Goal: Task Accomplishment & Management: Manage account settings

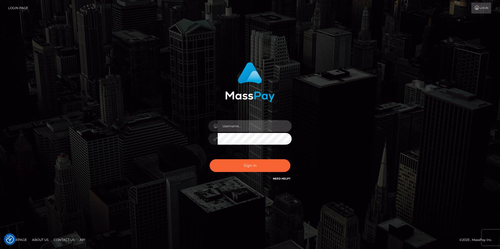
click at [253, 125] on input "text" at bounding box center [255, 126] width 74 height 12
click at [0, 249] on com-1password-button at bounding box center [0, 249] width 0 height 0
type input "smiley.throne"
click at [241, 130] on input "text" at bounding box center [255, 126] width 74 height 12
type input "smiley.throne"
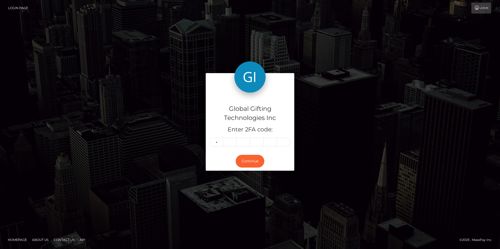
type input "9"
type input "0"
type input "1"
type input "0"
type input "3"
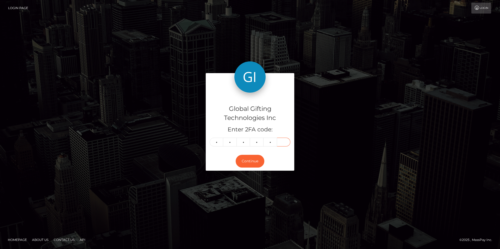
type input "7"
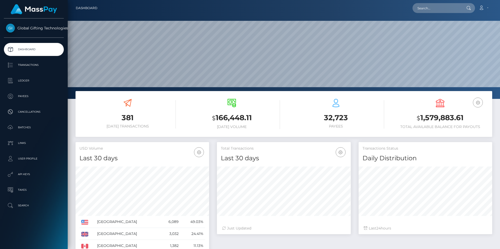
scroll to position [92, 134]
click at [21, 67] on p "Transactions" at bounding box center [34, 65] width 56 height 8
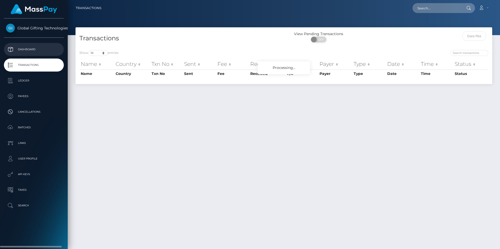
drag, startPoint x: 0, startPoint y: 0, endPoint x: 29, endPoint y: 49, distance: 56.5
click at [29, 49] on p "Dashboard" at bounding box center [34, 50] width 56 height 8
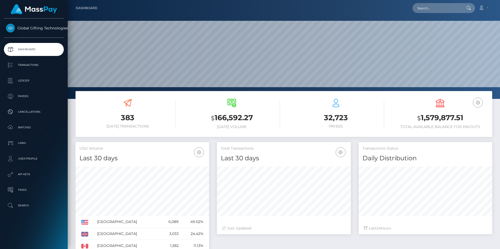
scroll to position [92, 134]
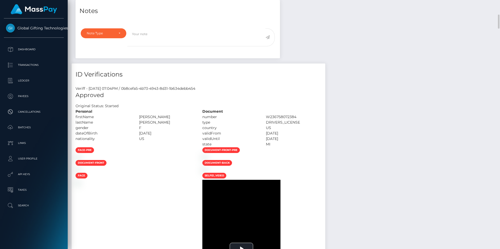
scroll to position [417, 0]
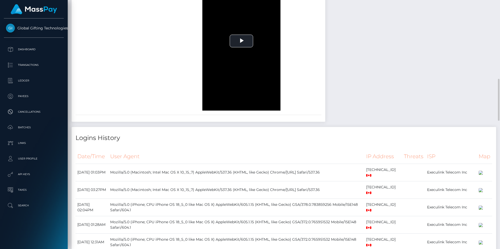
scroll to position [365, 0]
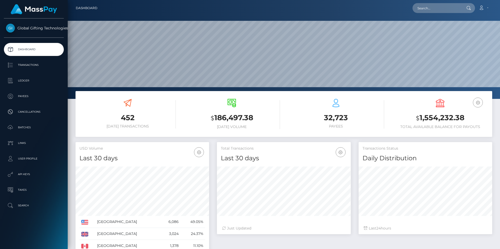
scroll to position [92, 134]
